Goal: Navigation & Orientation: Go to known website

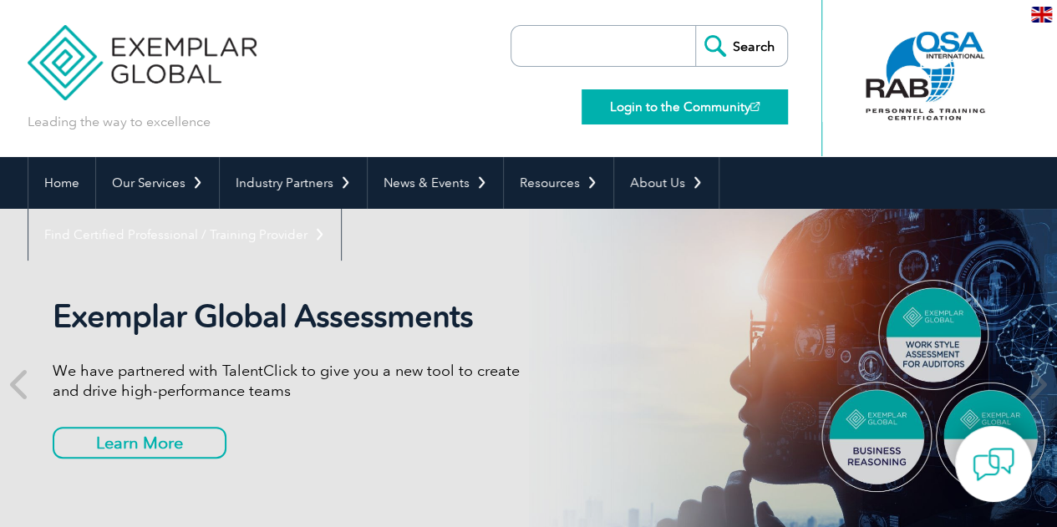
click at [665, 114] on link "Login to the Community" at bounding box center [684, 106] width 206 height 35
